Goal: Task Accomplishment & Management: Manage account settings

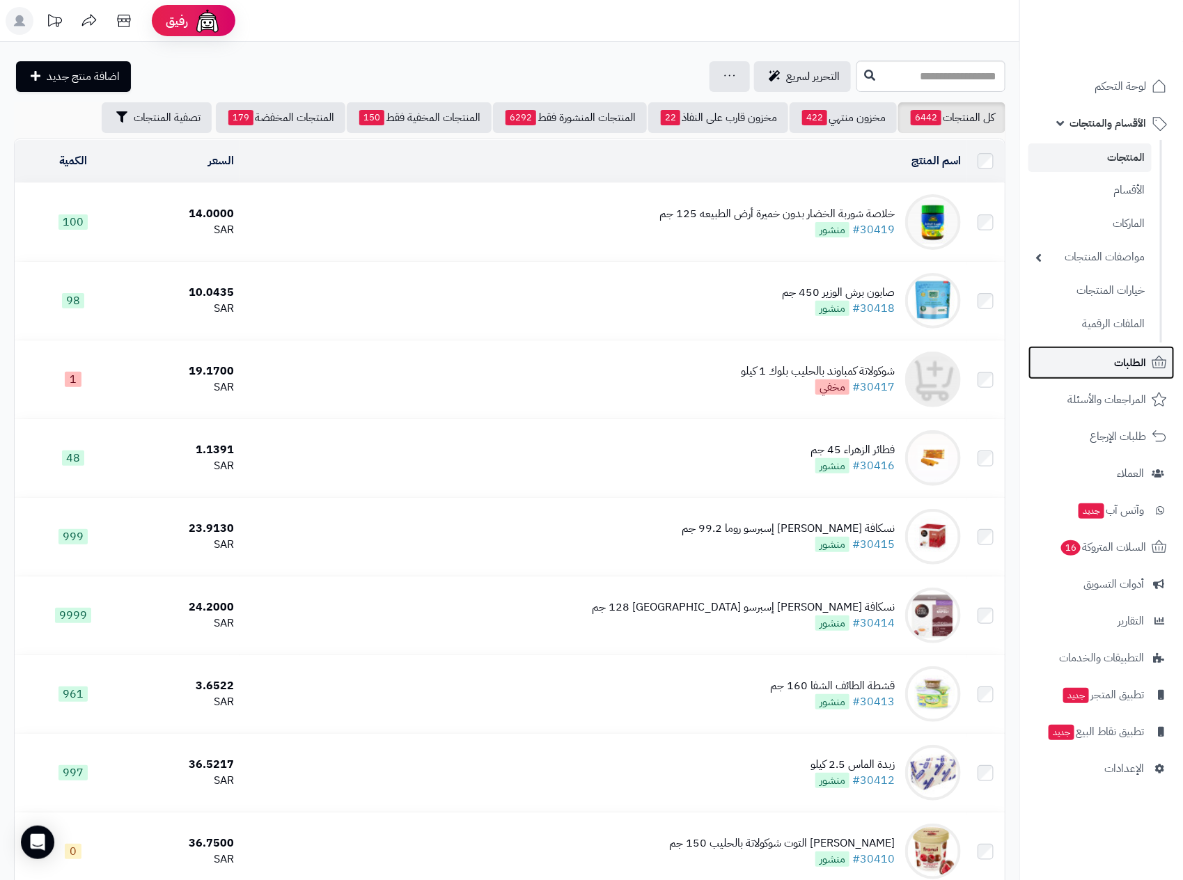
click at [1112, 360] on link "الطلبات" at bounding box center [1102, 362] width 146 height 33
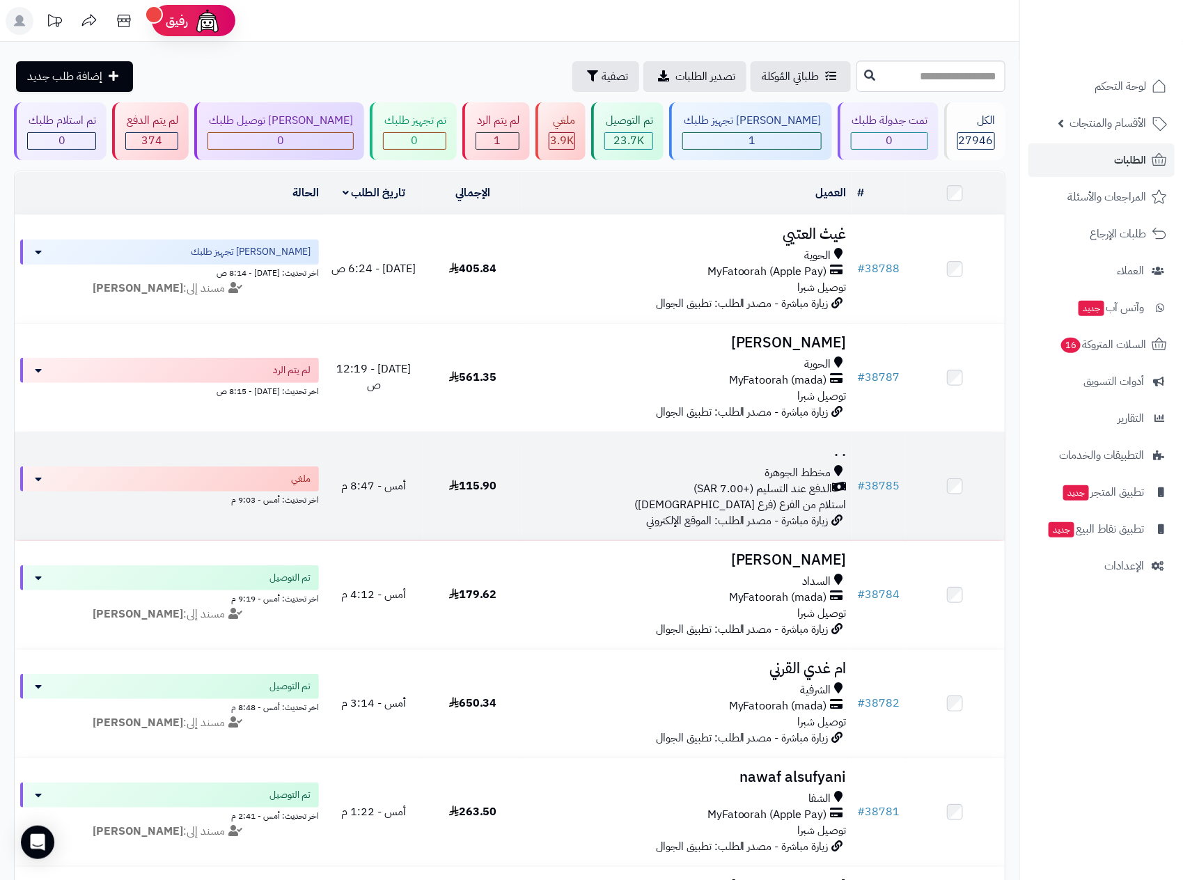
click at [748, 491] on span "الدفع عند التسليم (+7.00 SAR)" at bounding box center [763, 489] width 139 height 16
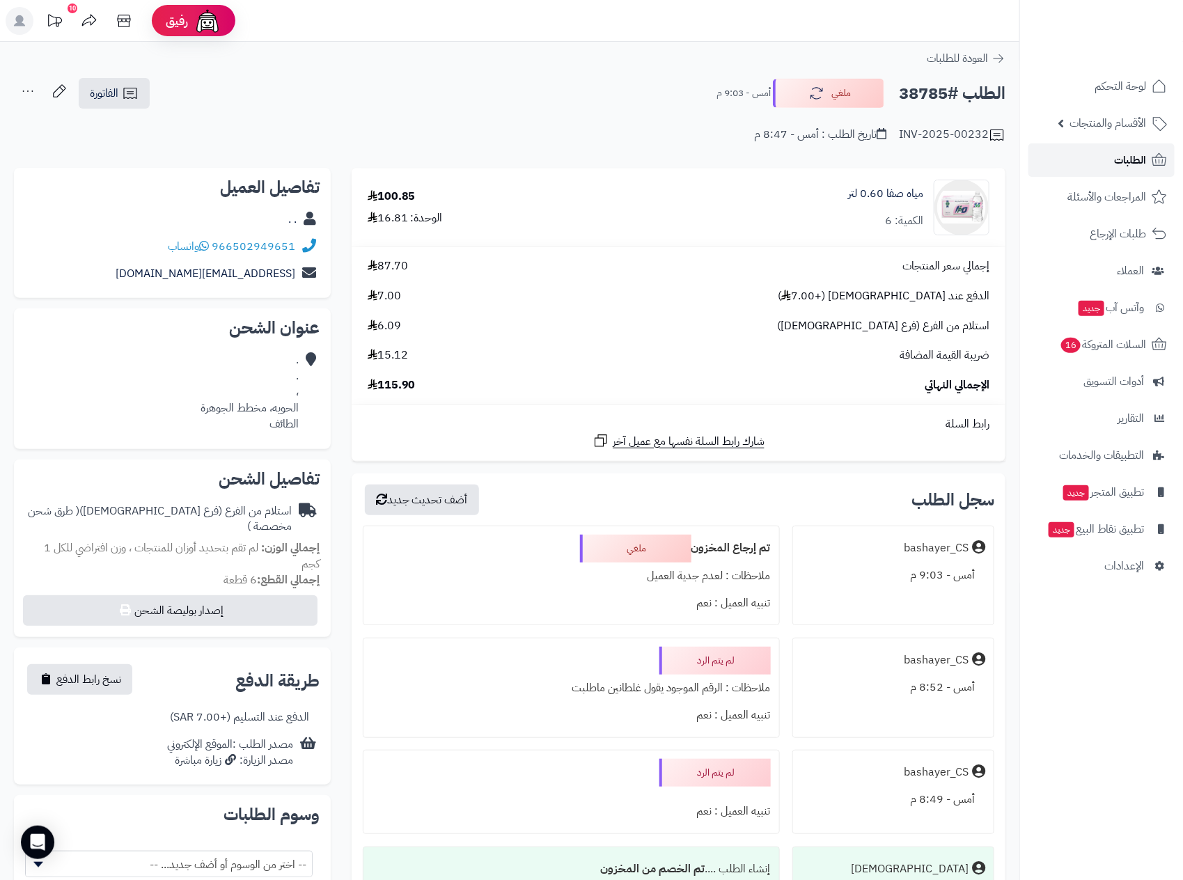
click at [1118, 155] on span "الطلبات" at bounding box center [1130, 160] width 32 height 20
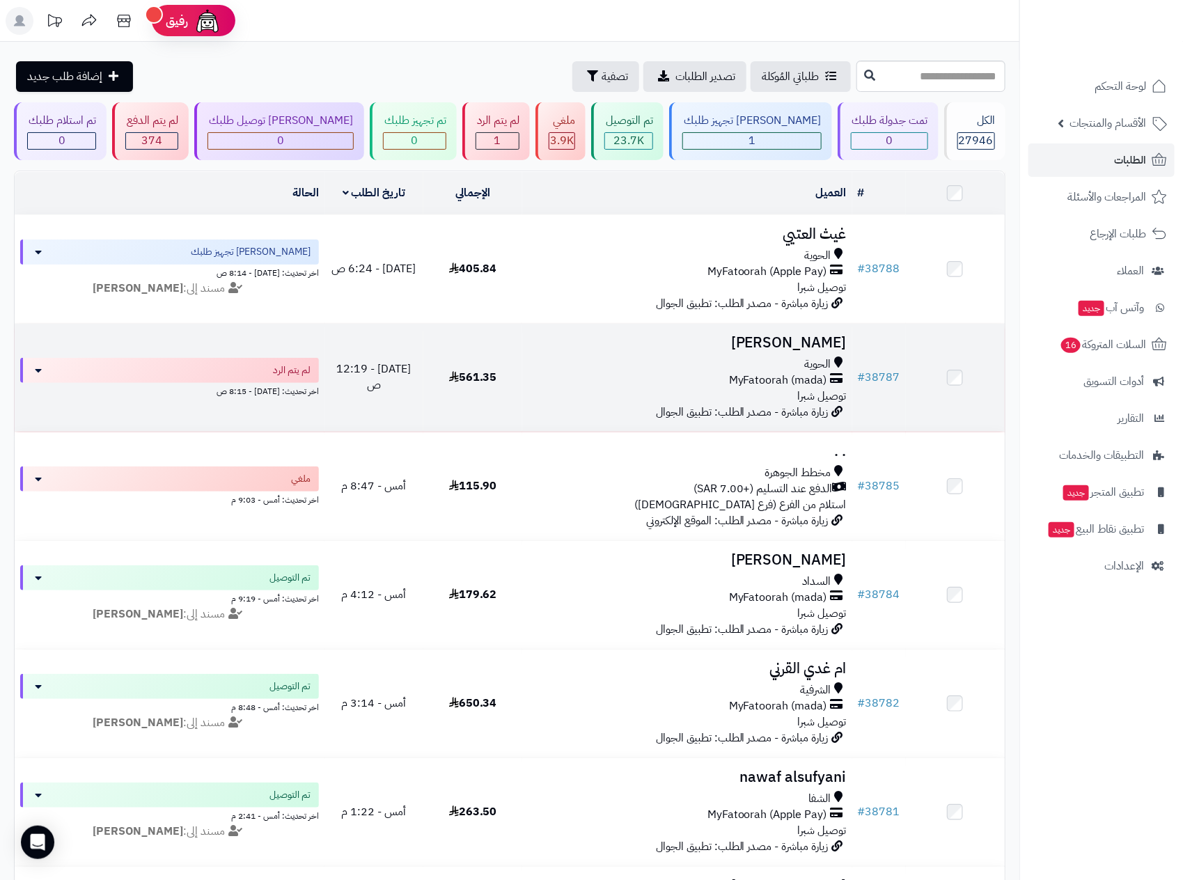
click at [751, 364] on div "الحوية" at bounding box center [687, 365] width 319 height 16
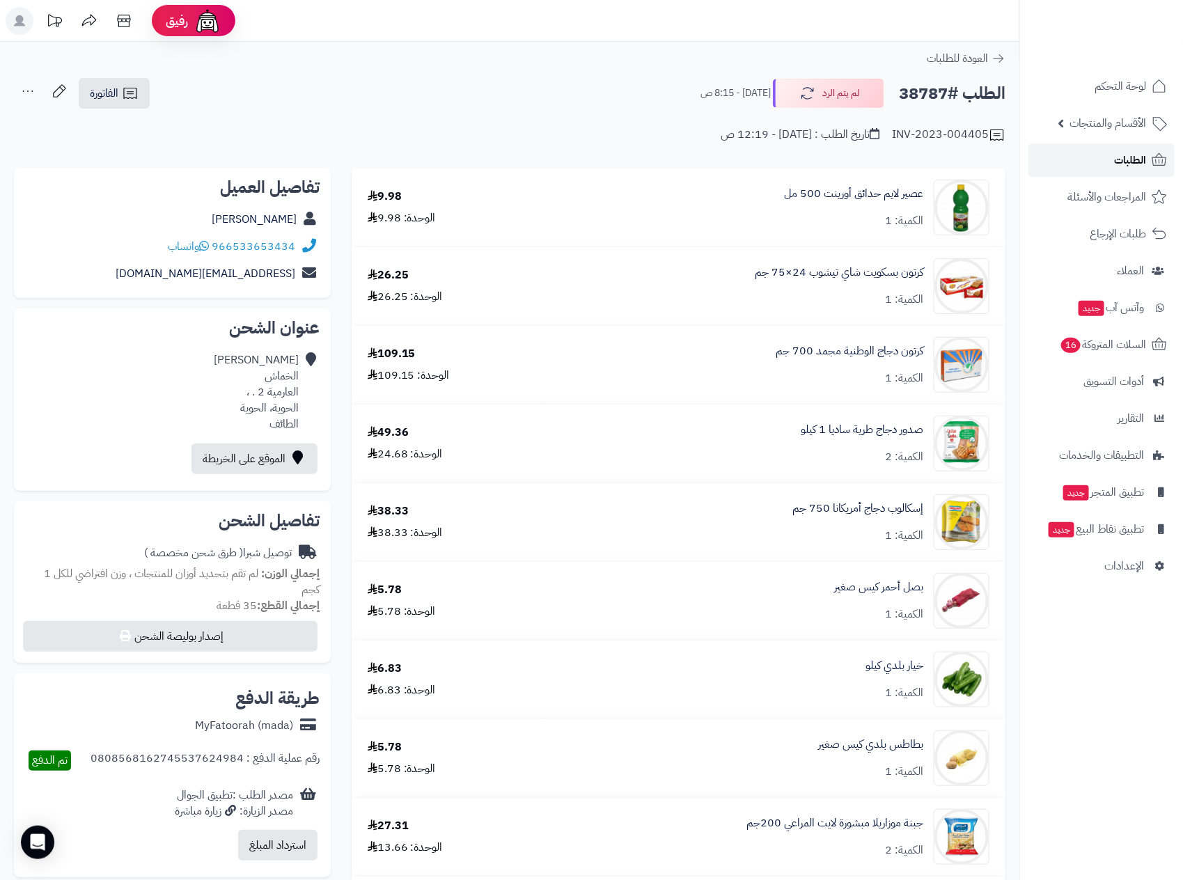
click at [1120, 157] on span "الطلبات" at bounding box center [1130, 160] width 32 height 20
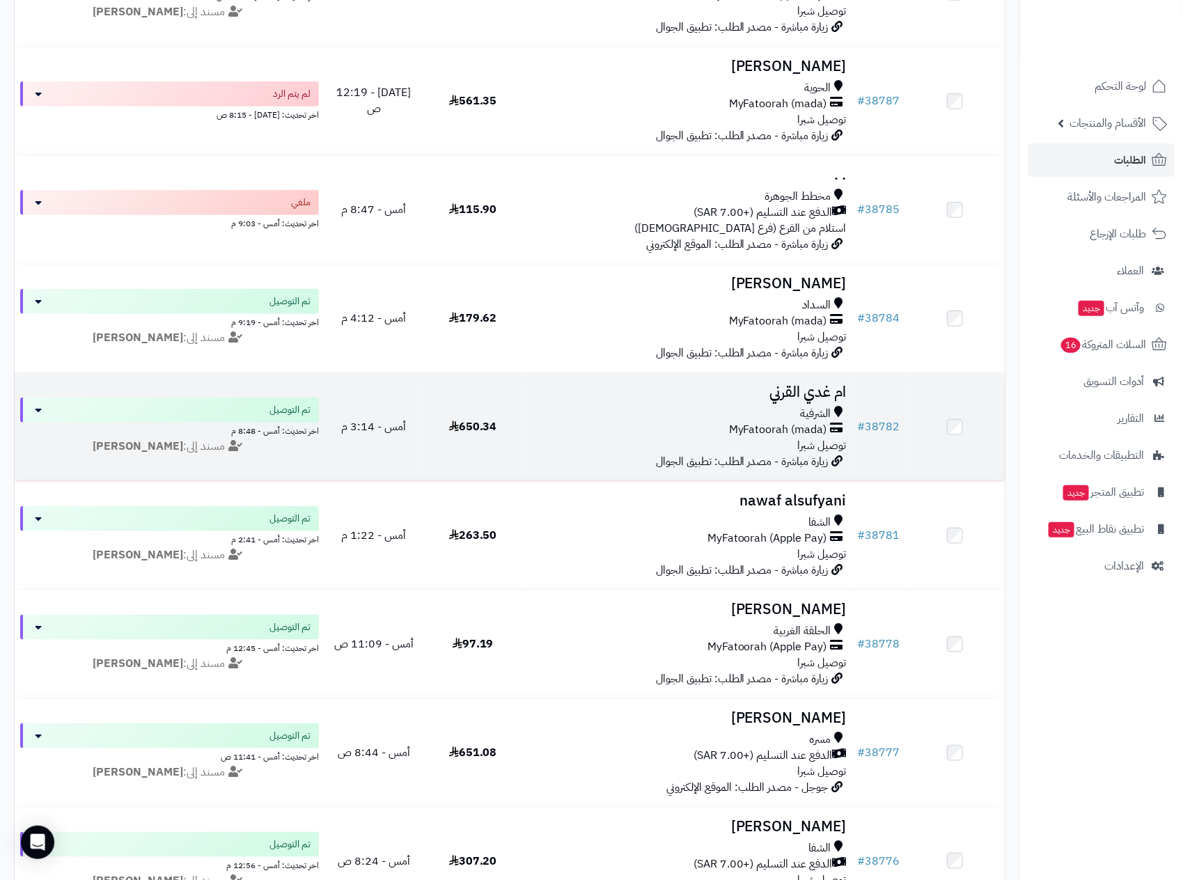
scroll to position [313, 0]
